Goal: Transaction & Acquisition: Purchase product/service

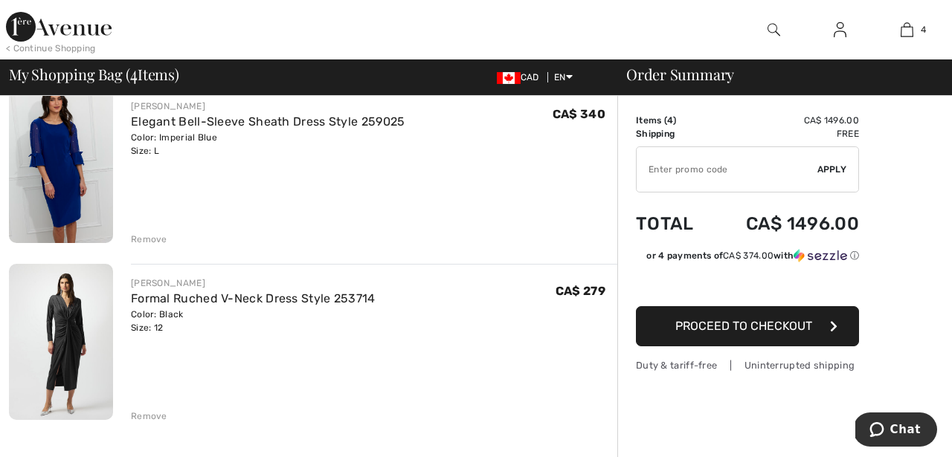
scroll to position [512, 0]
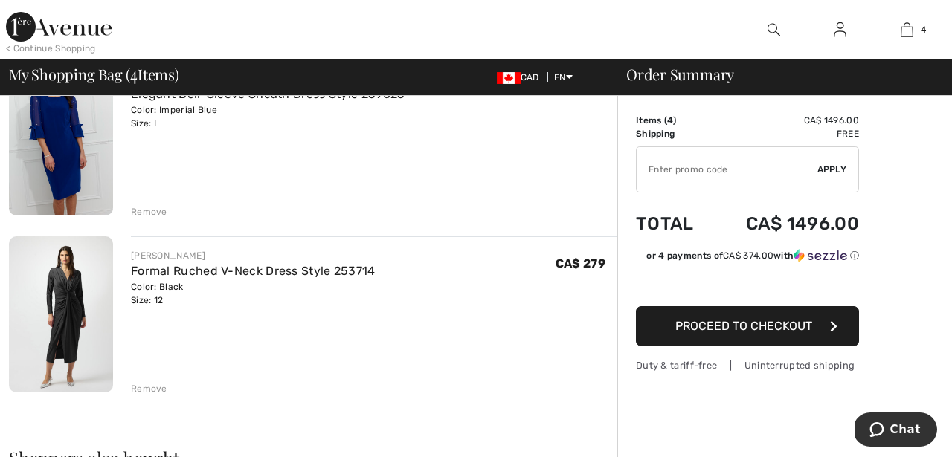
click at [60, 294] on img at bounding box center [61, 315] width 104 height 156
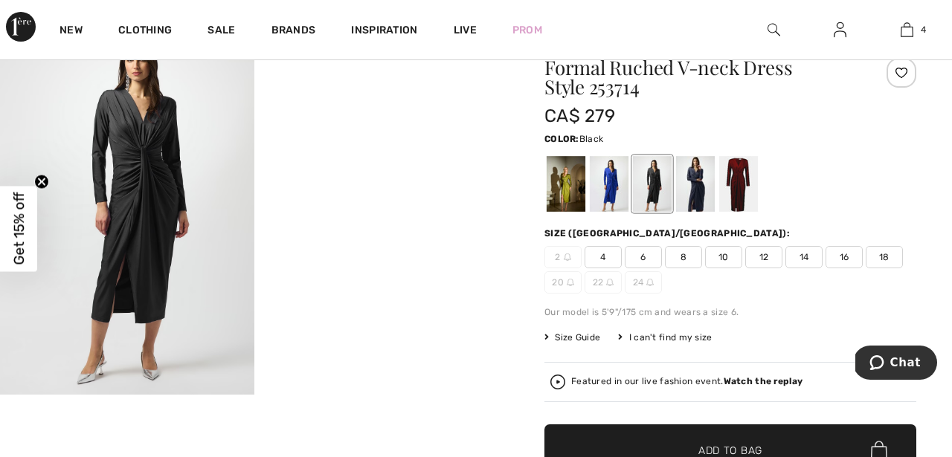
click at [143, 227] on img at bounding box center [127, 204] width 254 height 382
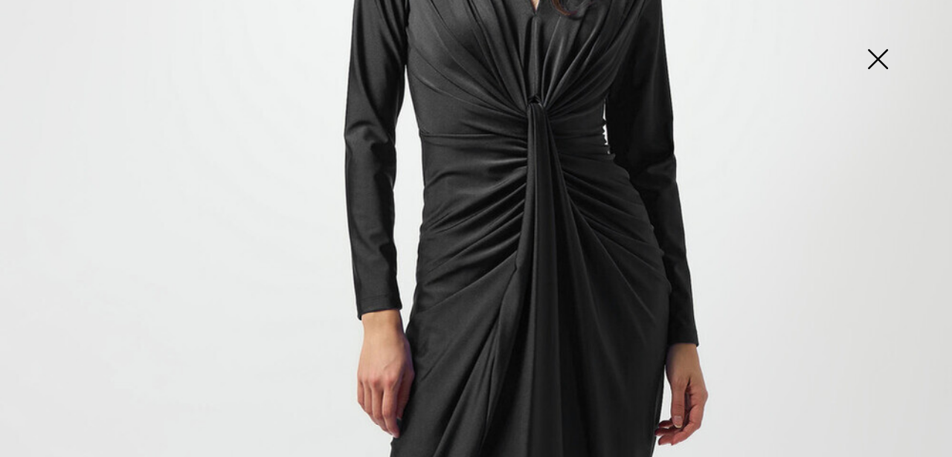
scroll to position [388, 0]
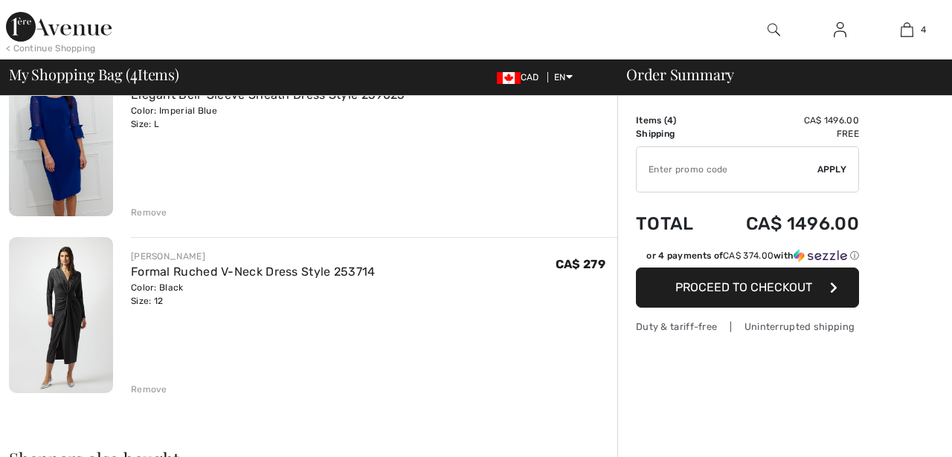
scroll to position [512, 0]
